Goal: Task Accomplishment & Management: Manage account settings

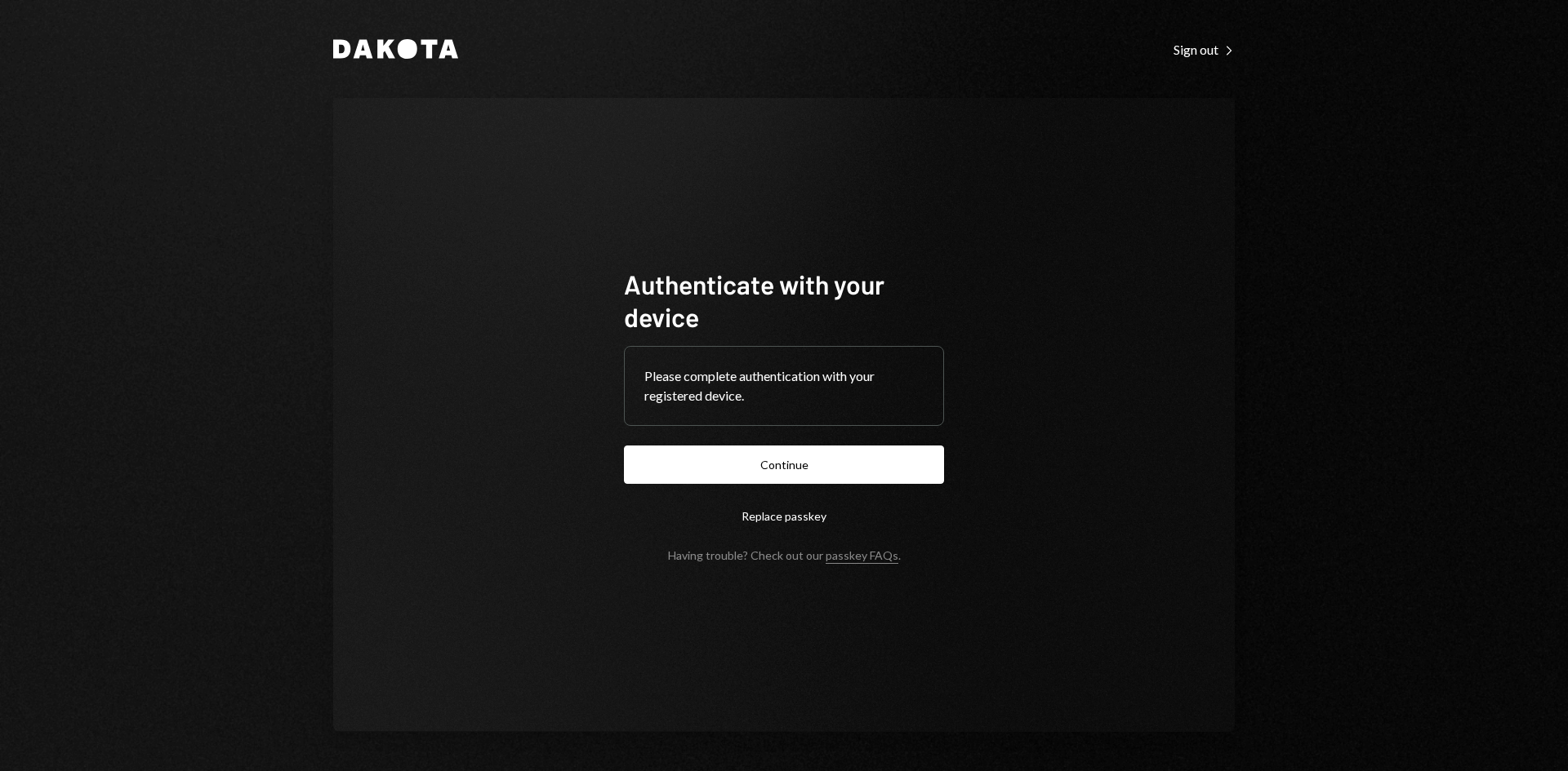
click at [910, 465] on button "Continue" at bounding box center [783, 464] width 320 height 38
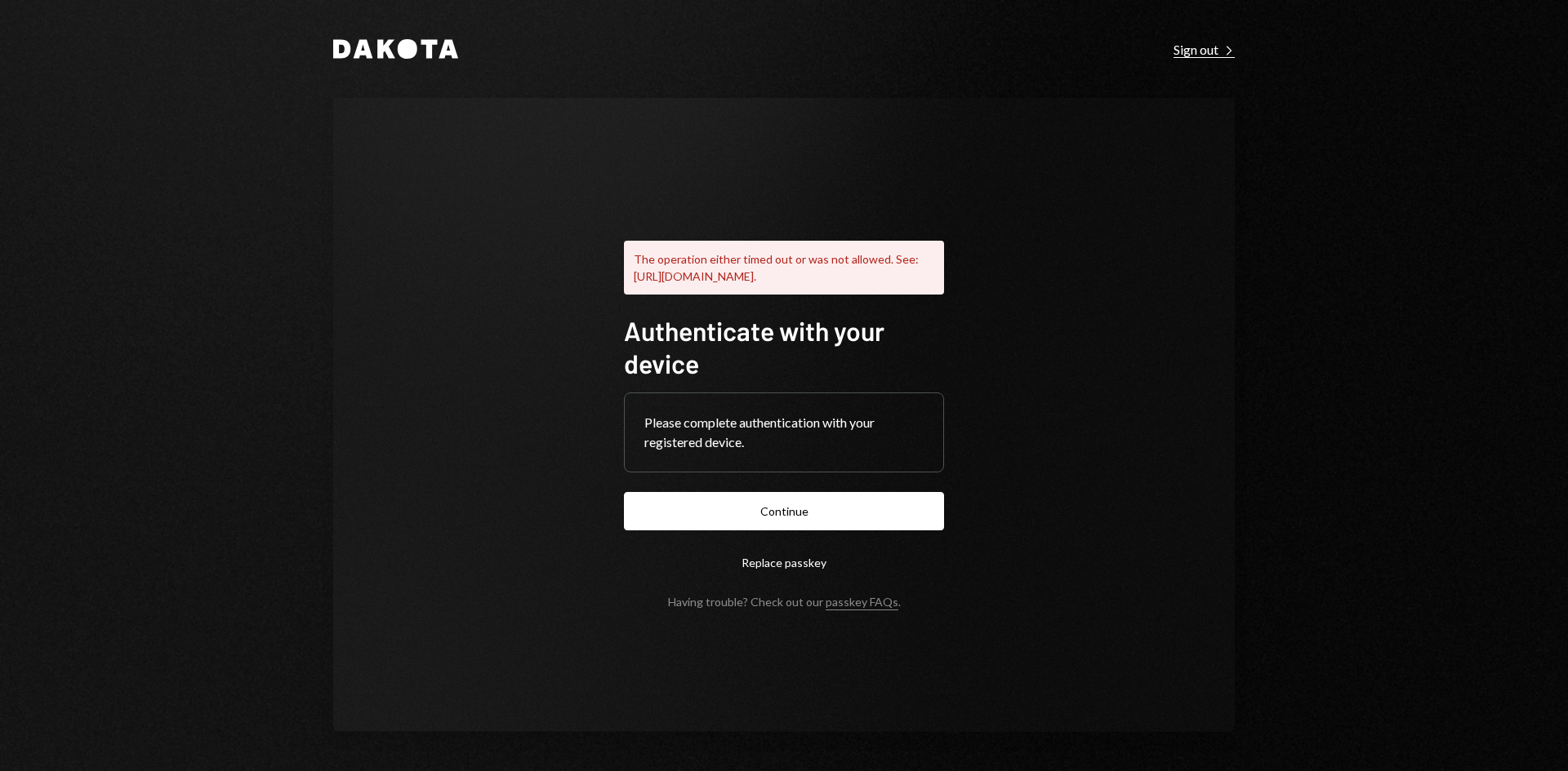
click at [1184, 55] on div "Sign out Right Caret" at bounding box center [1204, 50] width 62 height 17
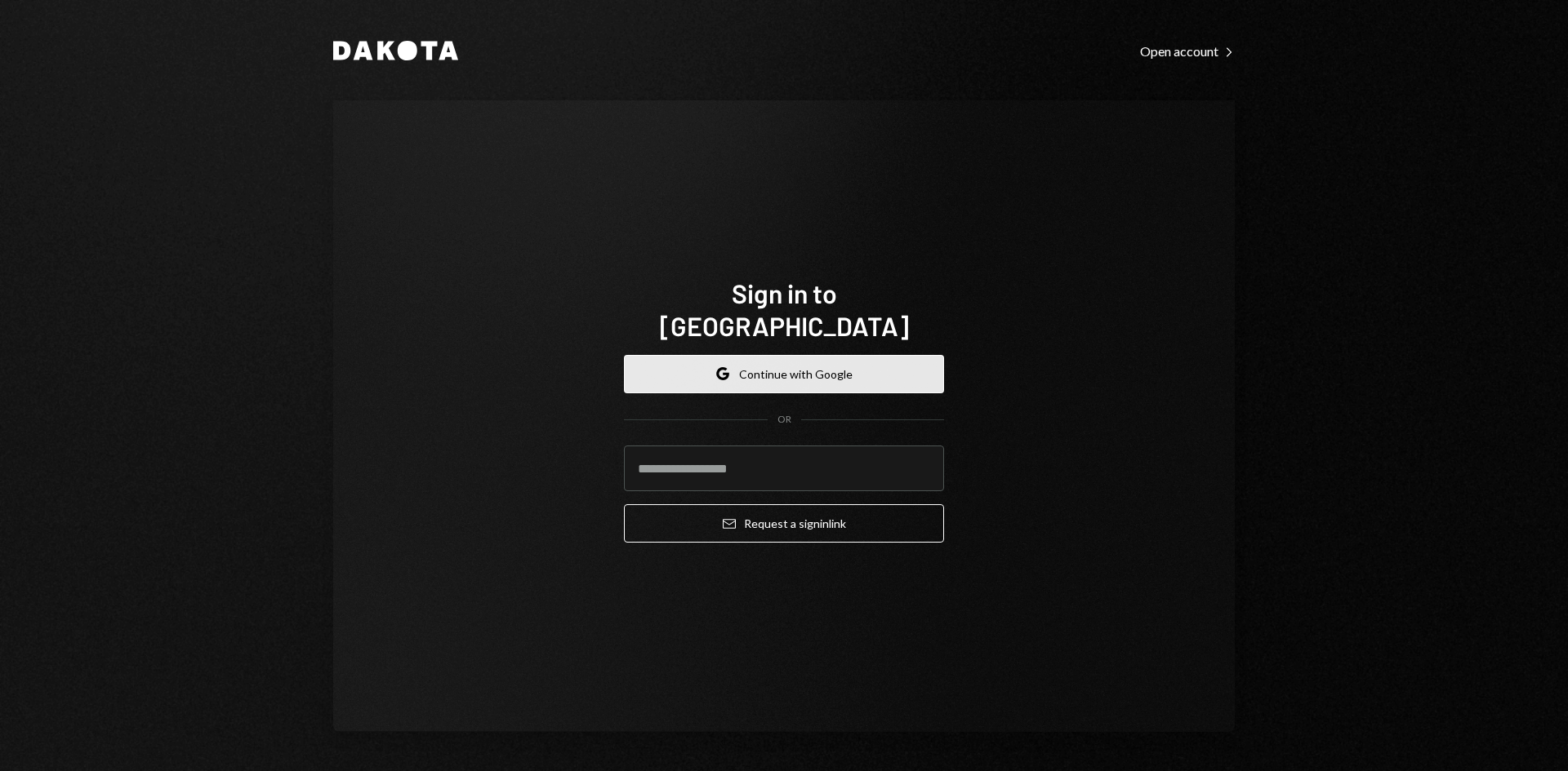
click at [884, 363] on button "Google Continue with Google" at bounding box center [783, 374] width 320 height 38
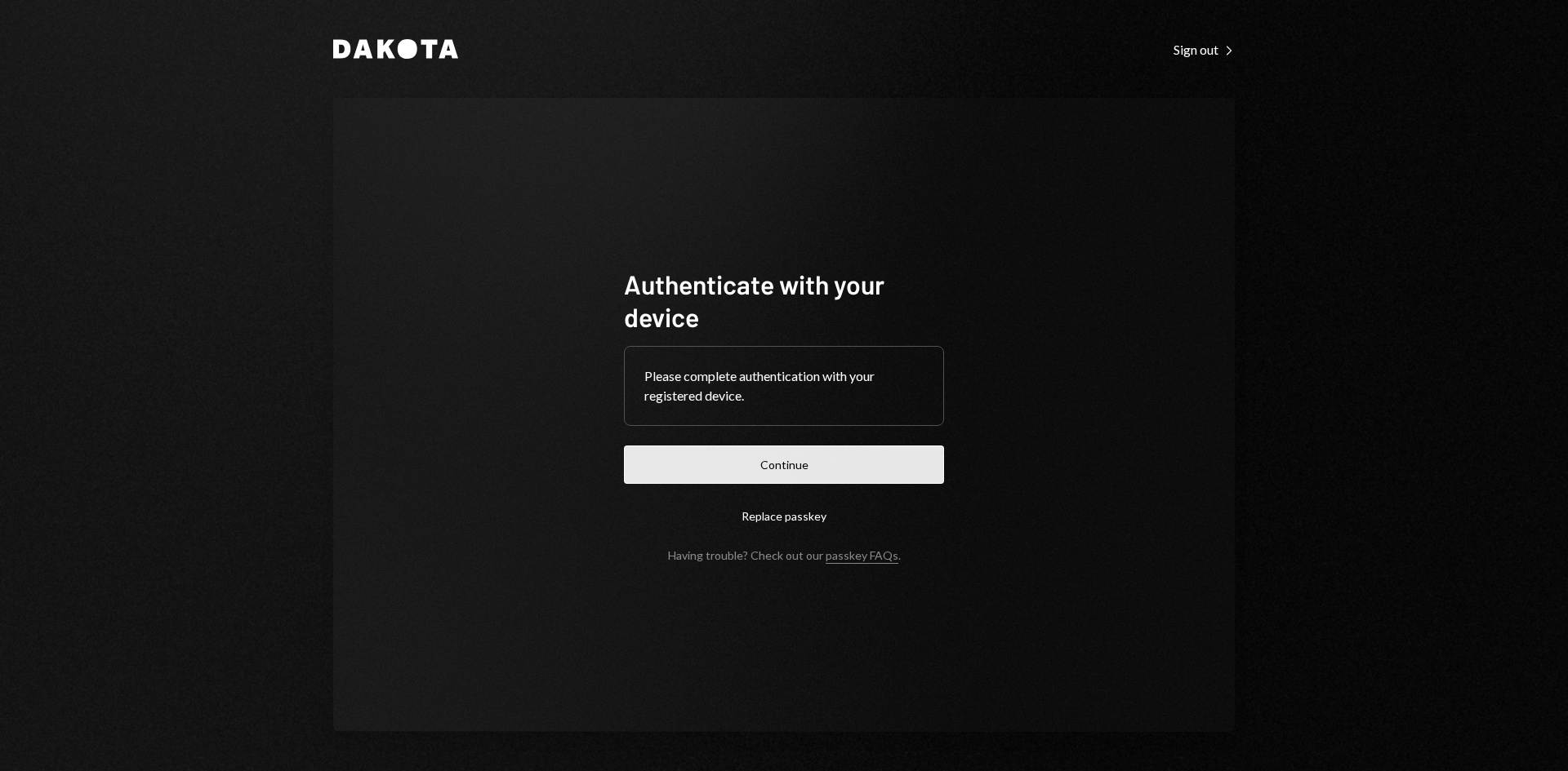
click at [869, 471] on button "Continue" at bounding box center [783, 464] width 320 height 38
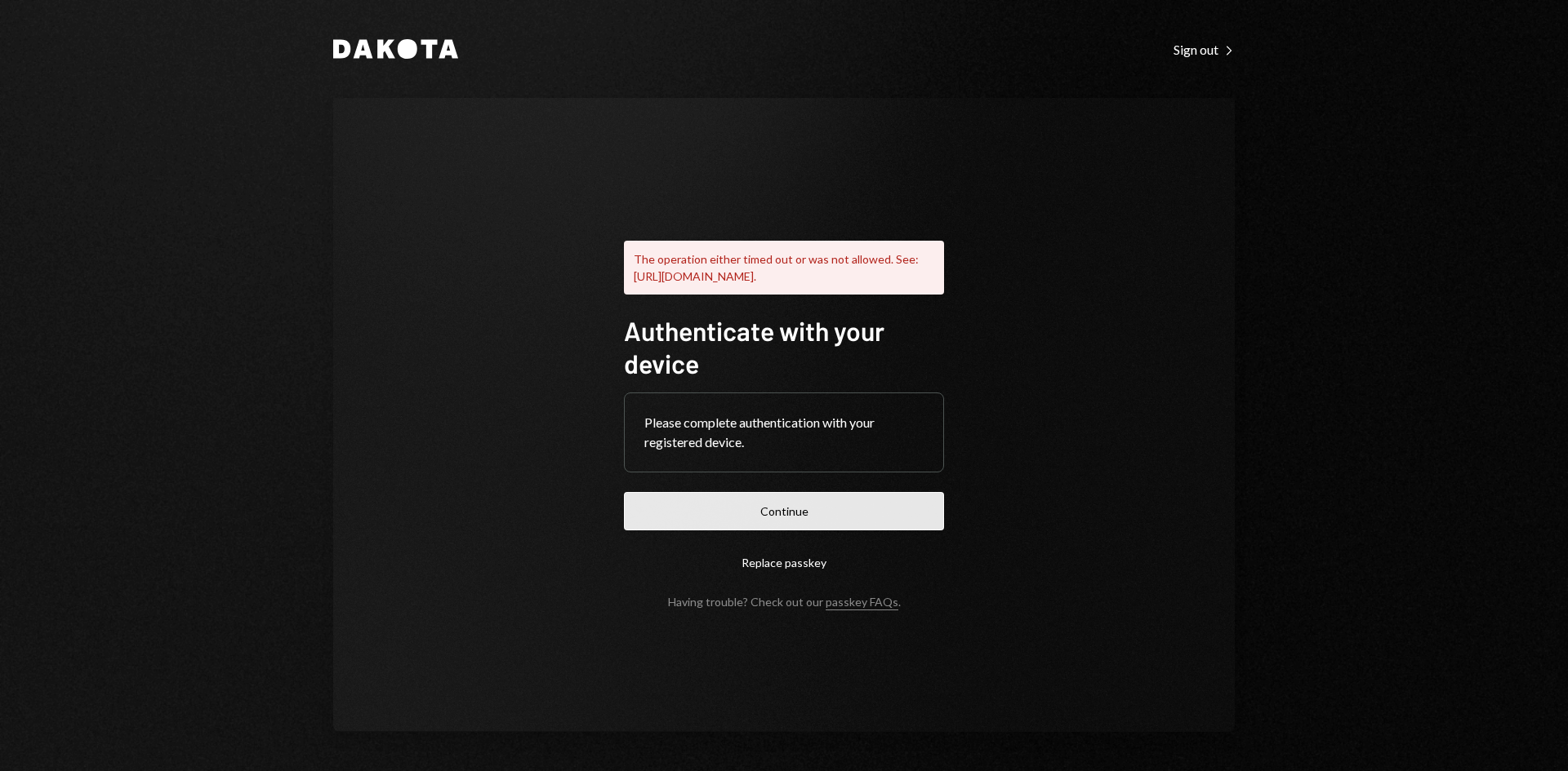
click at [820, 520] on button "Continue" at bounding box center [783, 511] width 320 height 38
click at [1209, 43] on div "Sign out Right Caret" at bounding box center [1204, 50] width 62 height 17
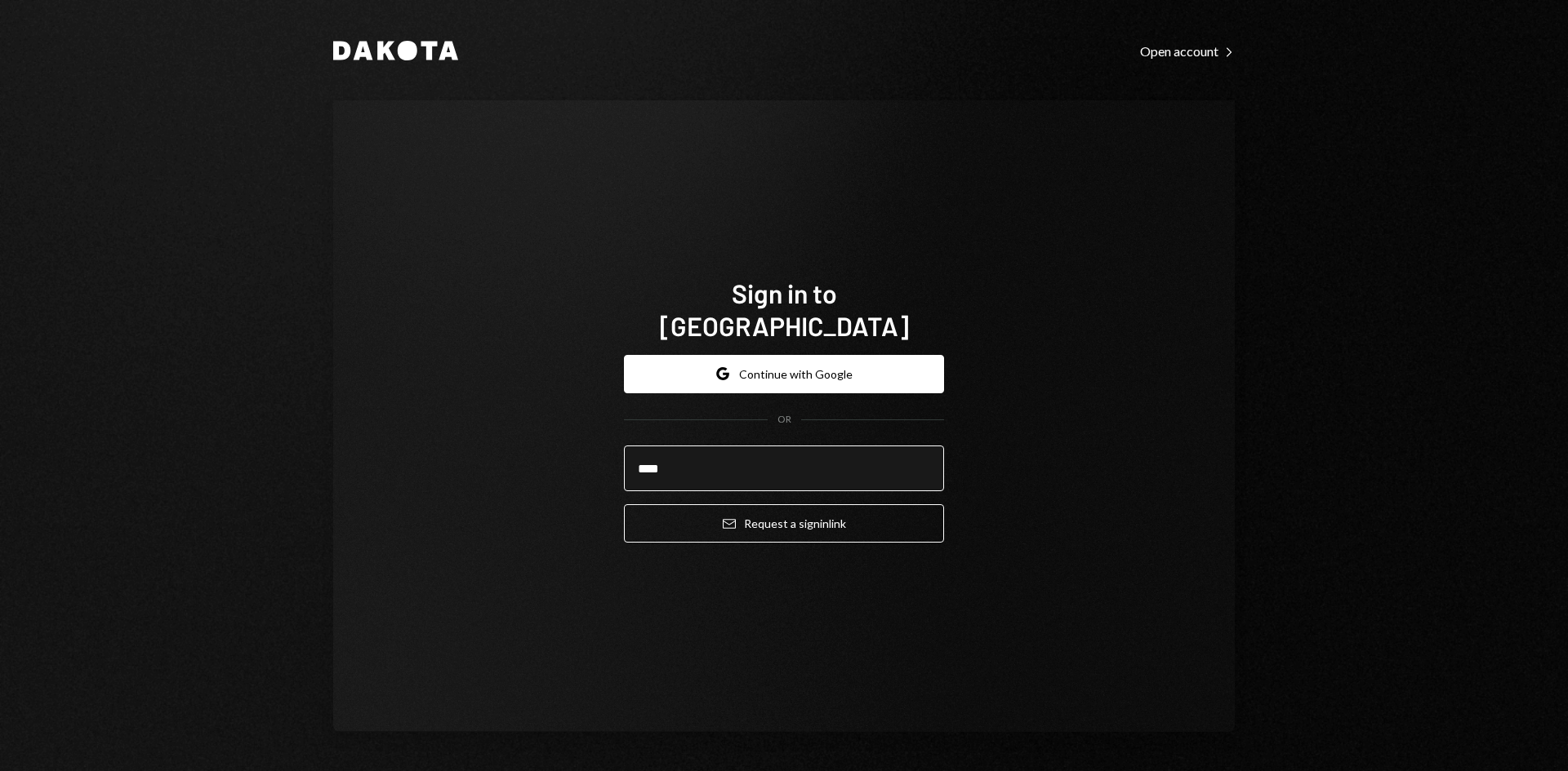
type input "**********"
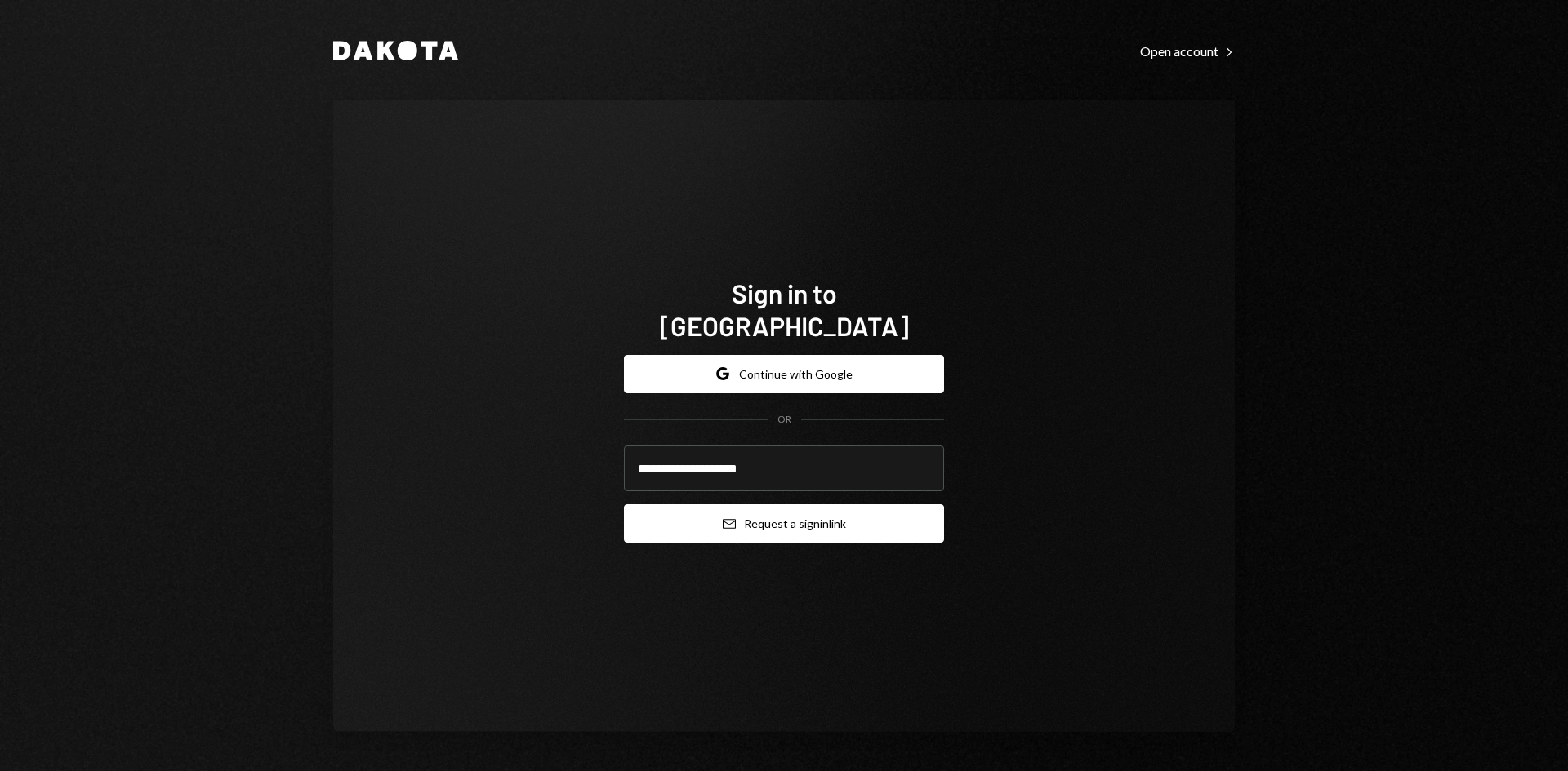
click at [803, 505] on button "Email Request a sign in link" at bounding box center [783, 523] width 320 height 38
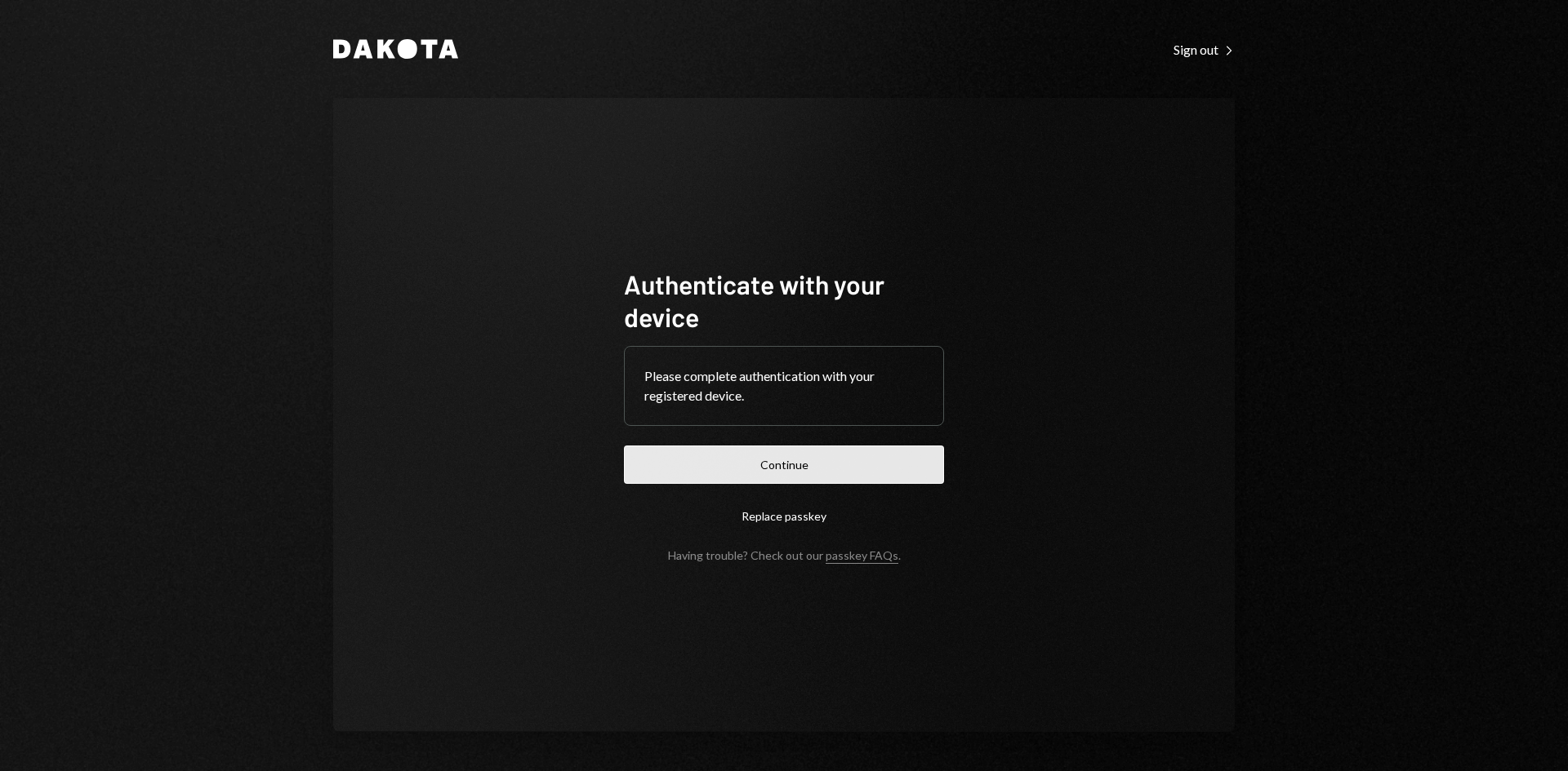
click at [830, 469] on button "Continue" at bounding box center [783, 464] width 320 height 38
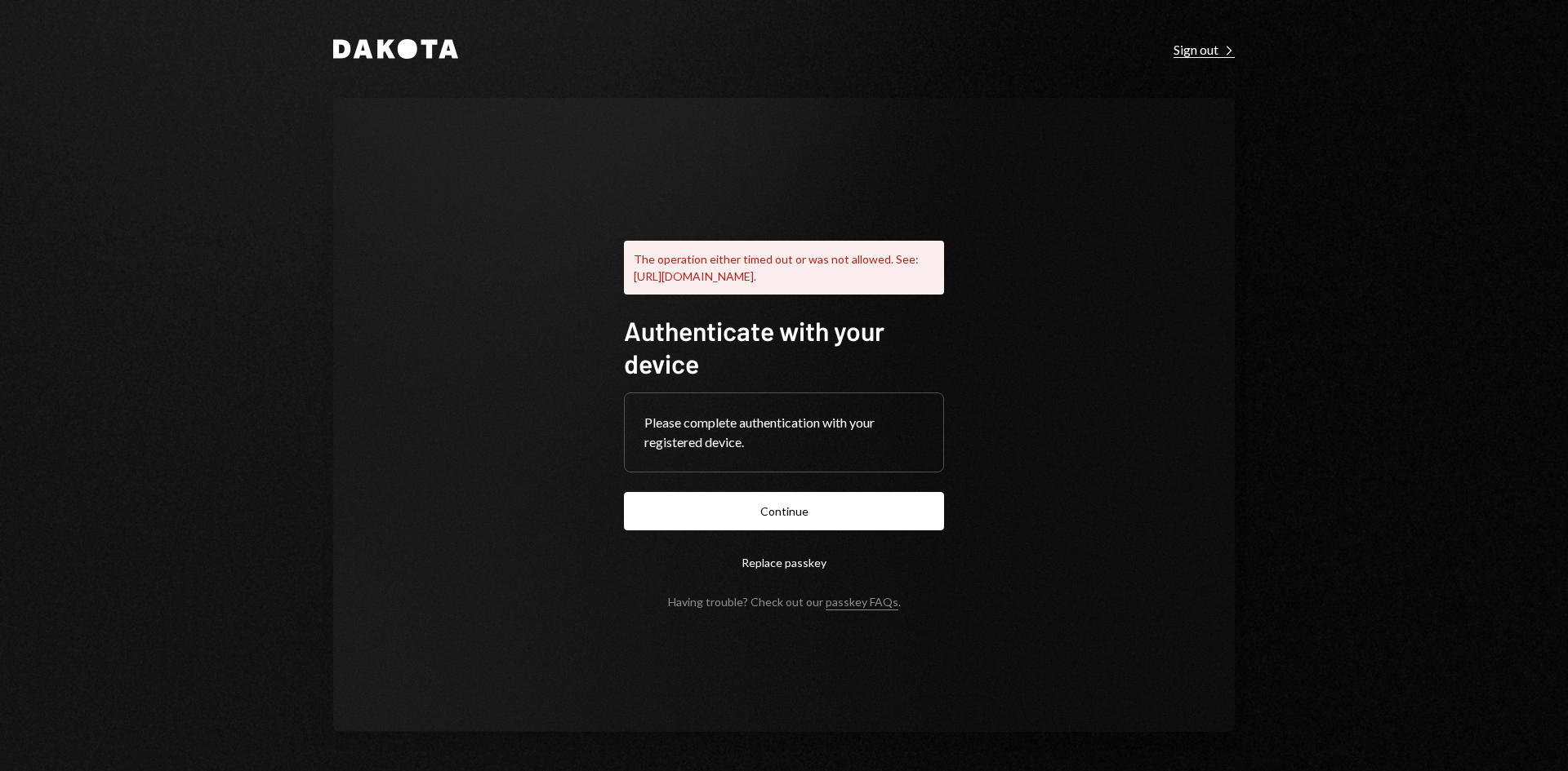
click at [1198, 54] on div "Sign out Right Caret" at bounding box center [1204, 50] width 62 height 17
